Goal: Book appointment/travel/reservation

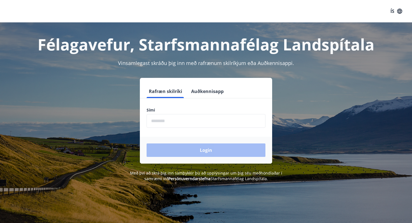
click at [174, 124] on input "phone" at bounding box center [206, 121] width 119 height 14
type input "********"
click at [206, 150] on button "Login" at bounding box center [206, 150] width 119 height 13
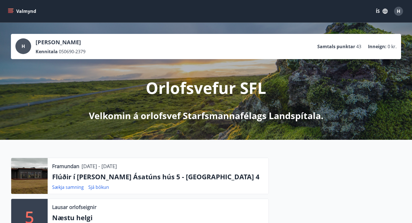
click at [11, 11] on icon "menu" at bounding box center [11, 11] width 6 height 6
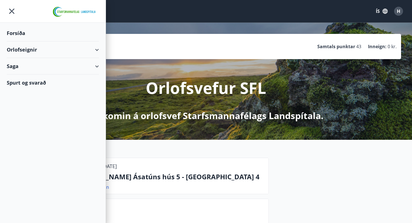
click at [20, 50] on div "Orlofseignir" at bounding box center [53, 50] width 92 height 17
click at [25, 75] on div "Bókunardagatal" at bounding box center [52, 76] width 83 height 12
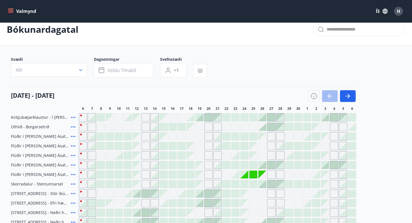
scroll to position [10, 0]
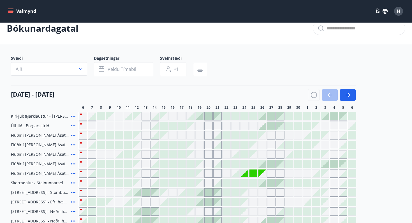
click at [100, 173] on div at bounding box center [101, 174] width 8 height 8
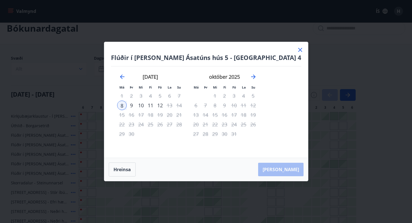
click at [136, 104] on div "9" at bounding box center [132, 106] width 10 height 10
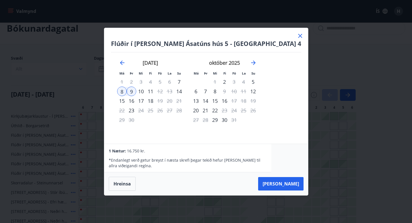
click at [297, 34] on icon at bounding box center [300, 36] width 7 height 7
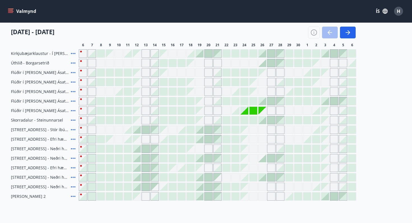
scroll to position [73, 0]
click at [102, 74] on div at bounding box center [101, 72] width 8 height 8
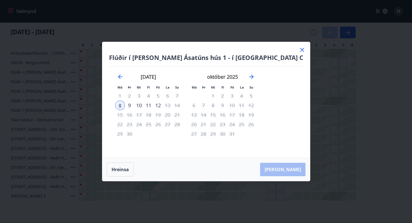
click at [134, 105] on div "9" at bounding box center [130, 106] width 10 height 10
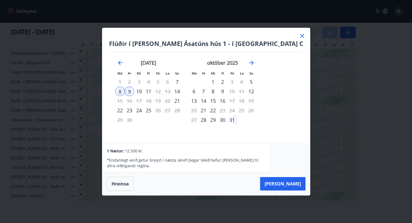
click at [299, 34] on icon at bounding box center [302, 36] width 7 height 7
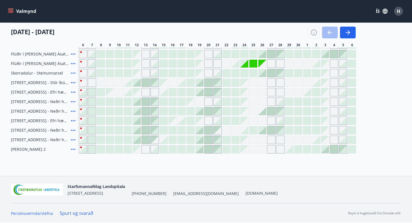
scroll to position [120, 0]
